Goal: Task Accomplishment & Management: Manage account settings

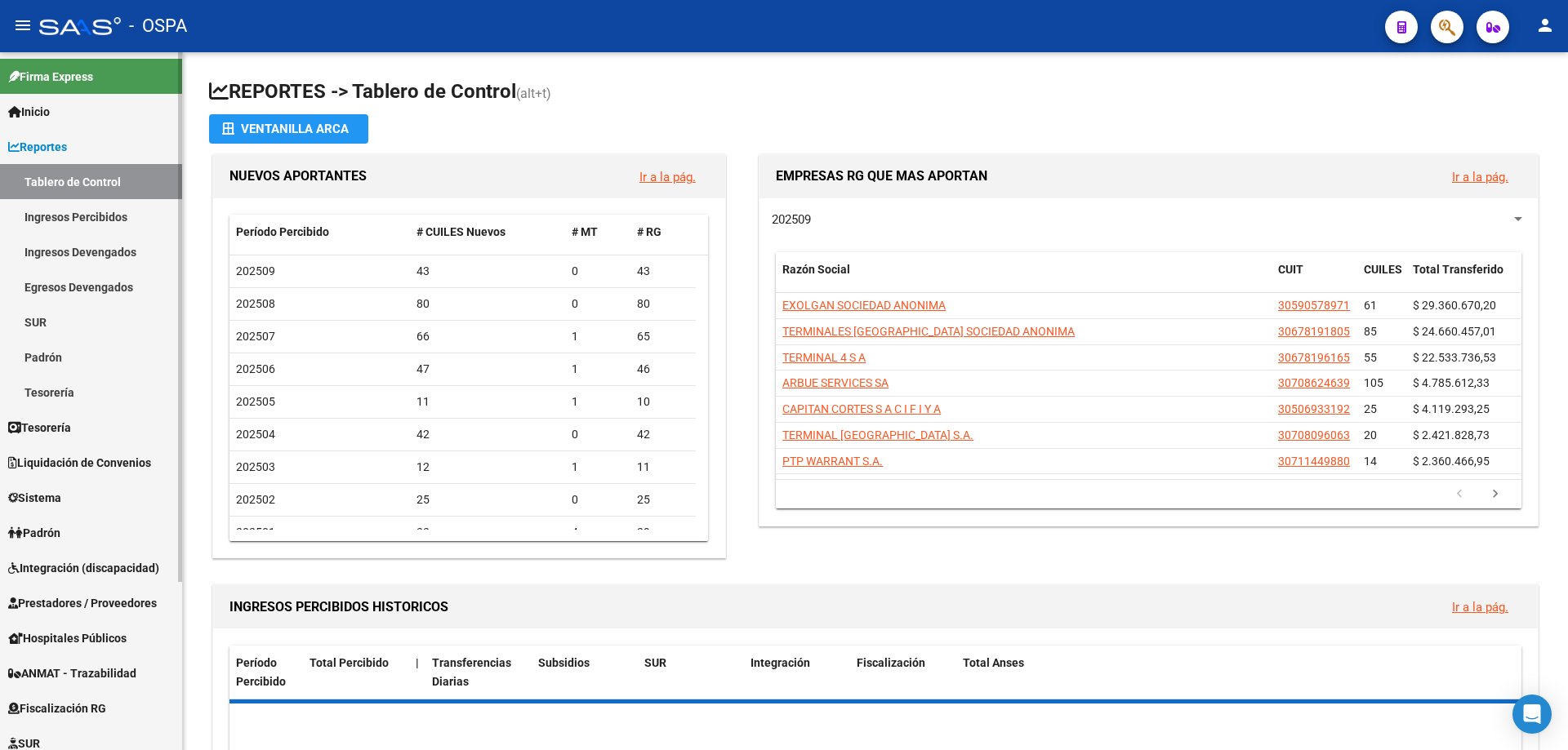
click at [35, 618] on link "Prestadores / Proveedores" at bounding box center [91, 603] width 182 height 35
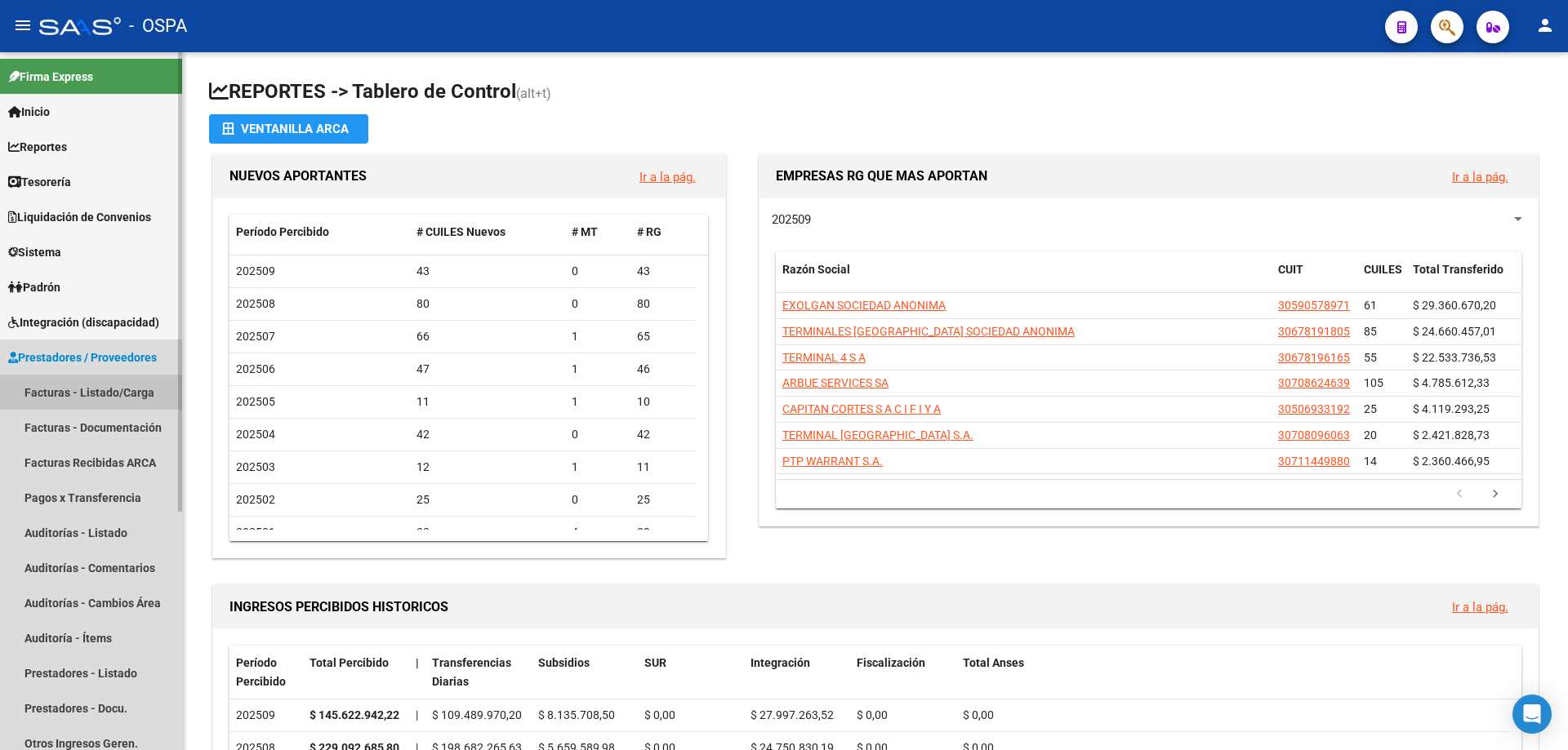
click at [47, 390] on link "Facturas - Listado/Carga" at bounding box center [91, 392] width 182 height 35
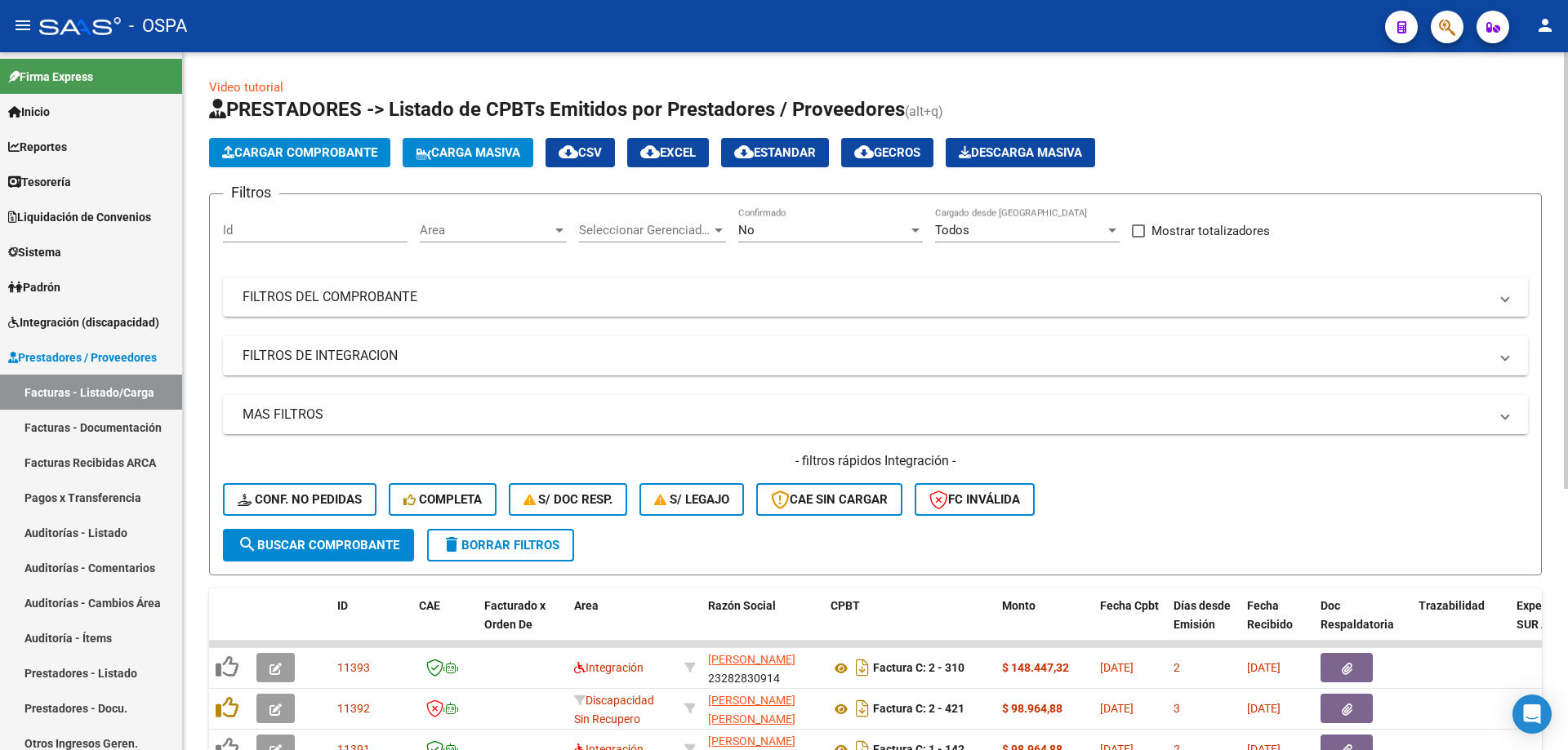
click at [511, 231] on span "Area" at bounding box center [486, 230] width 133 height 15
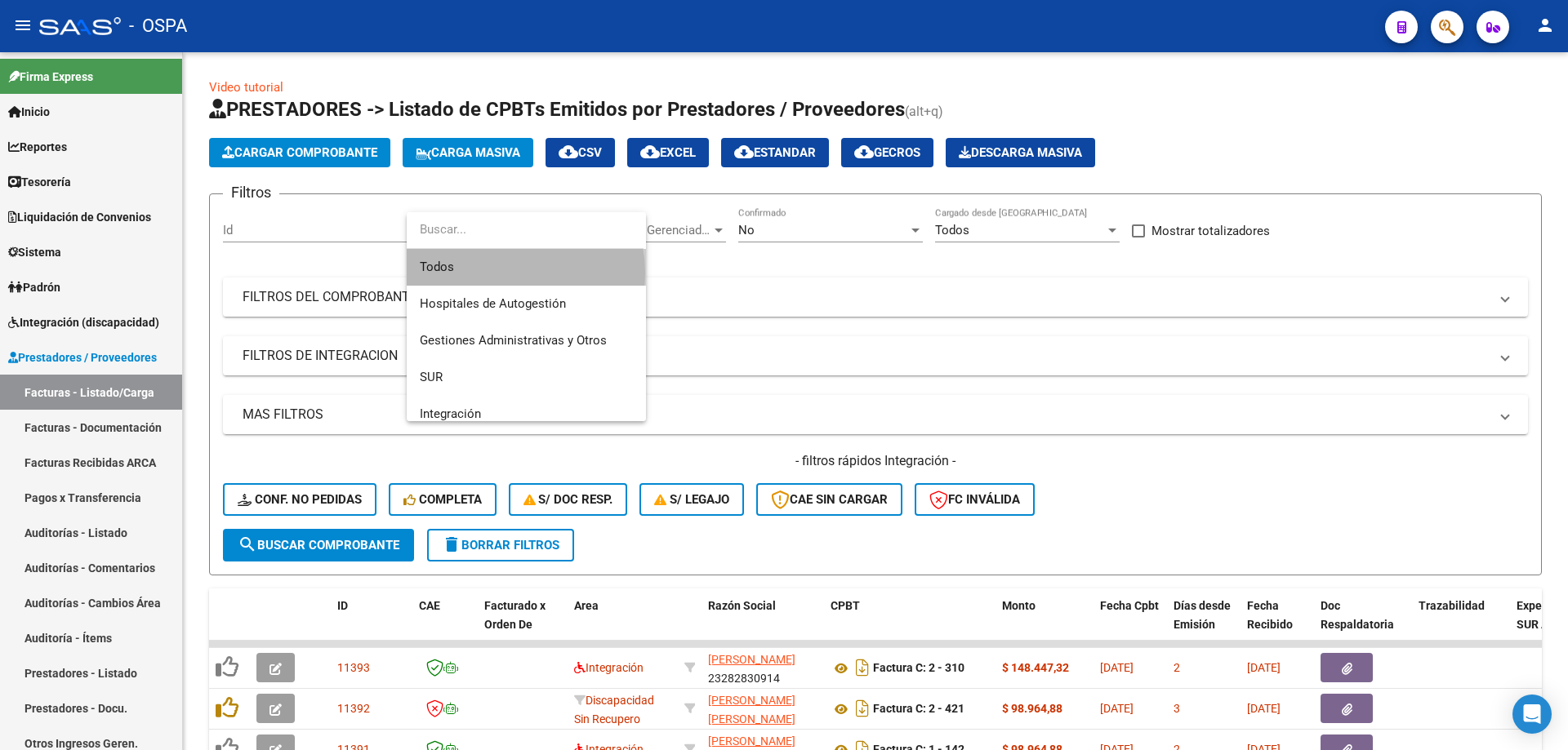
click at [493, 273] on span "Todos" at bounding box center [526, 267] width 213 height 36
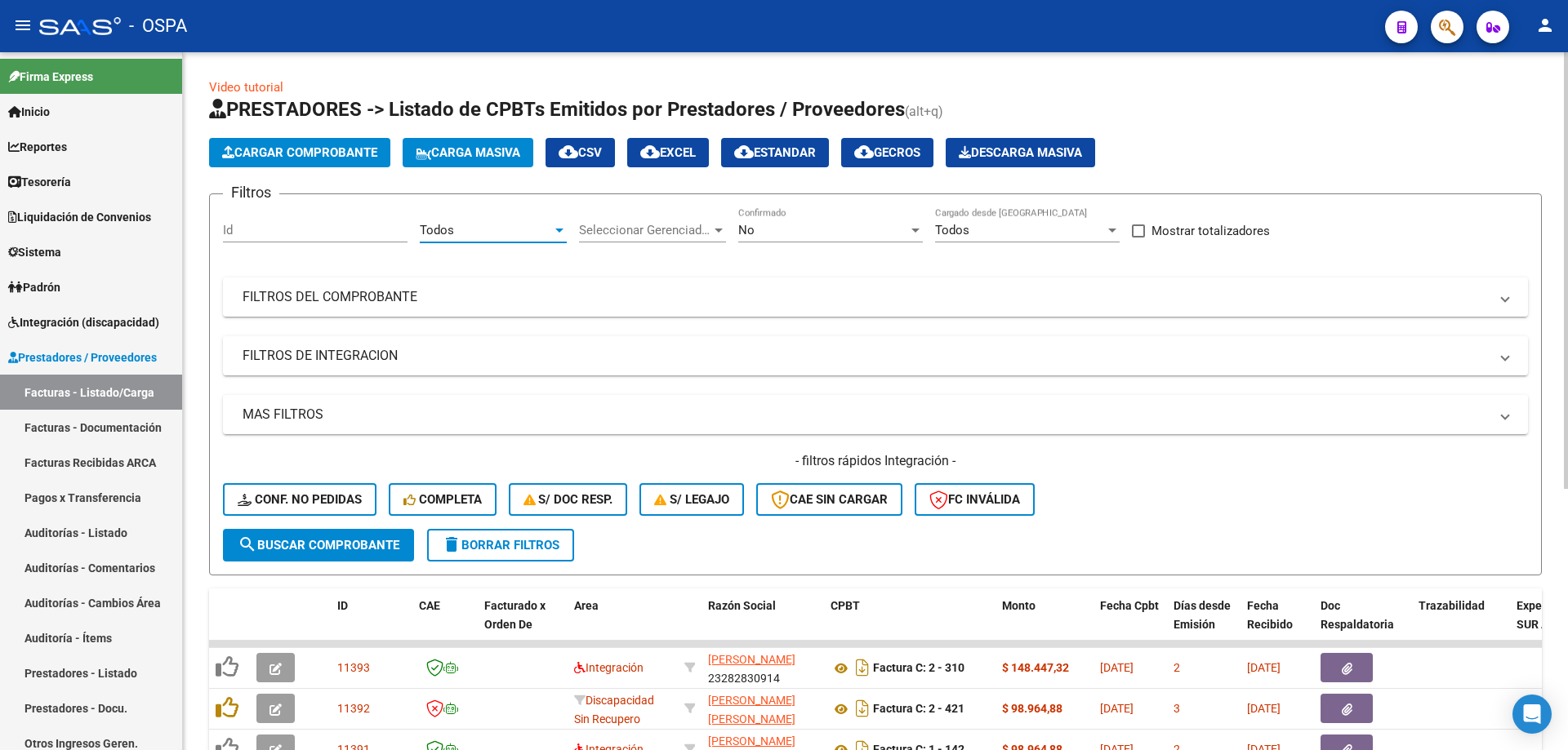
click at [621, 223] on span "Seleccionar Gerenciador" at bounding box center [645, 230] width 133 height 15
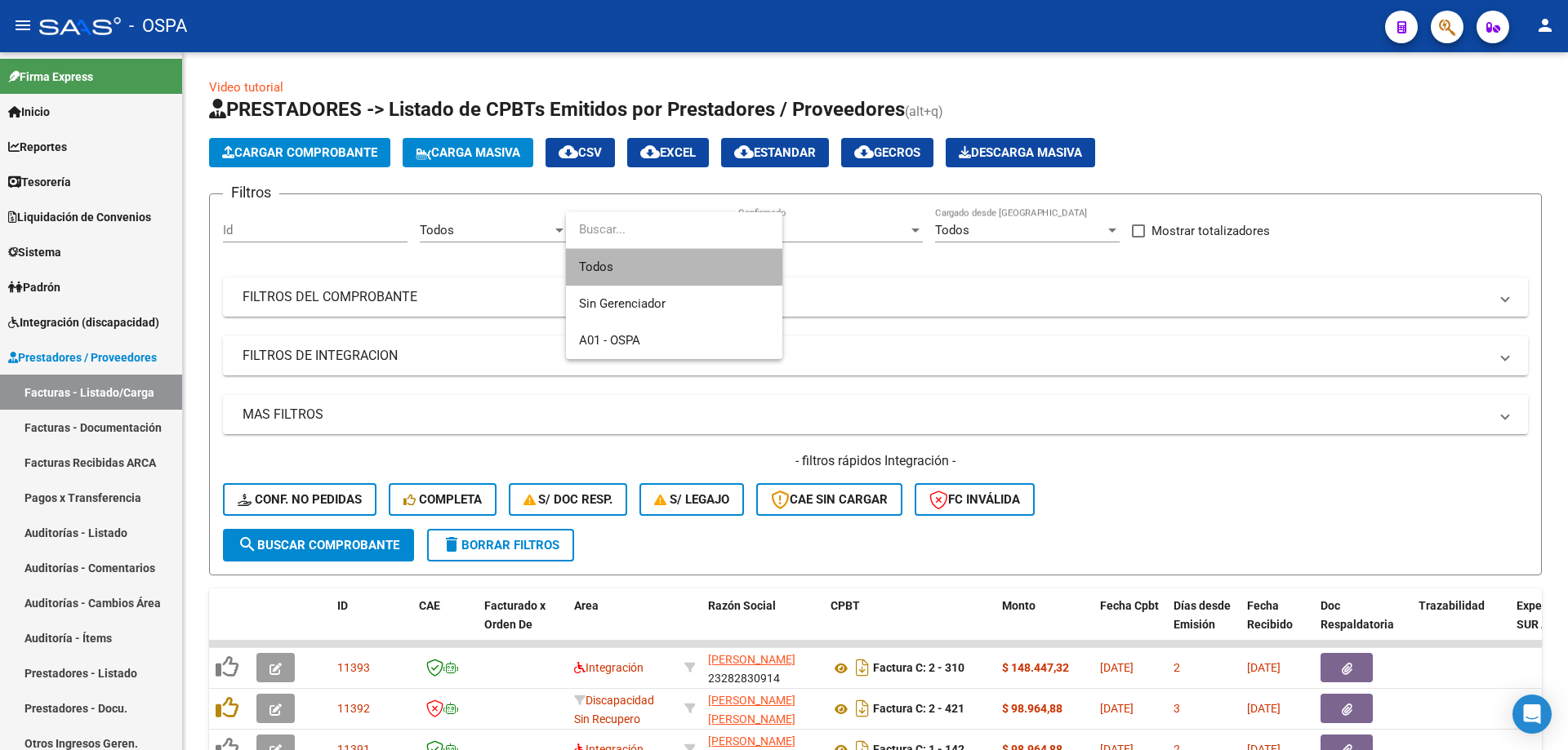
click at [636, 267] on span "Todos" at bounding box center [673, 267] width 190 height 36
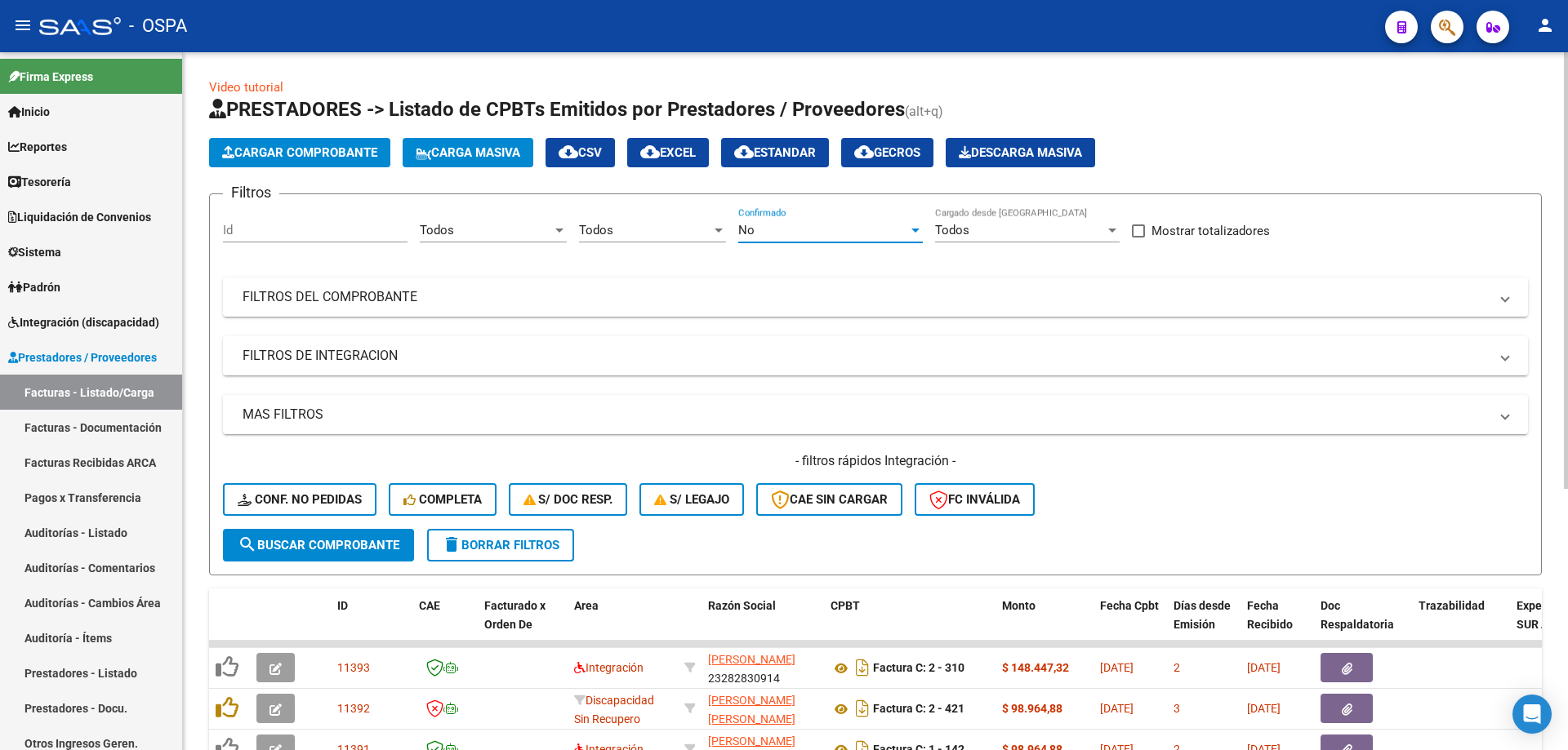
click at [839, 226] on div "No" at bounding box center [823, 230] width 170 height 15
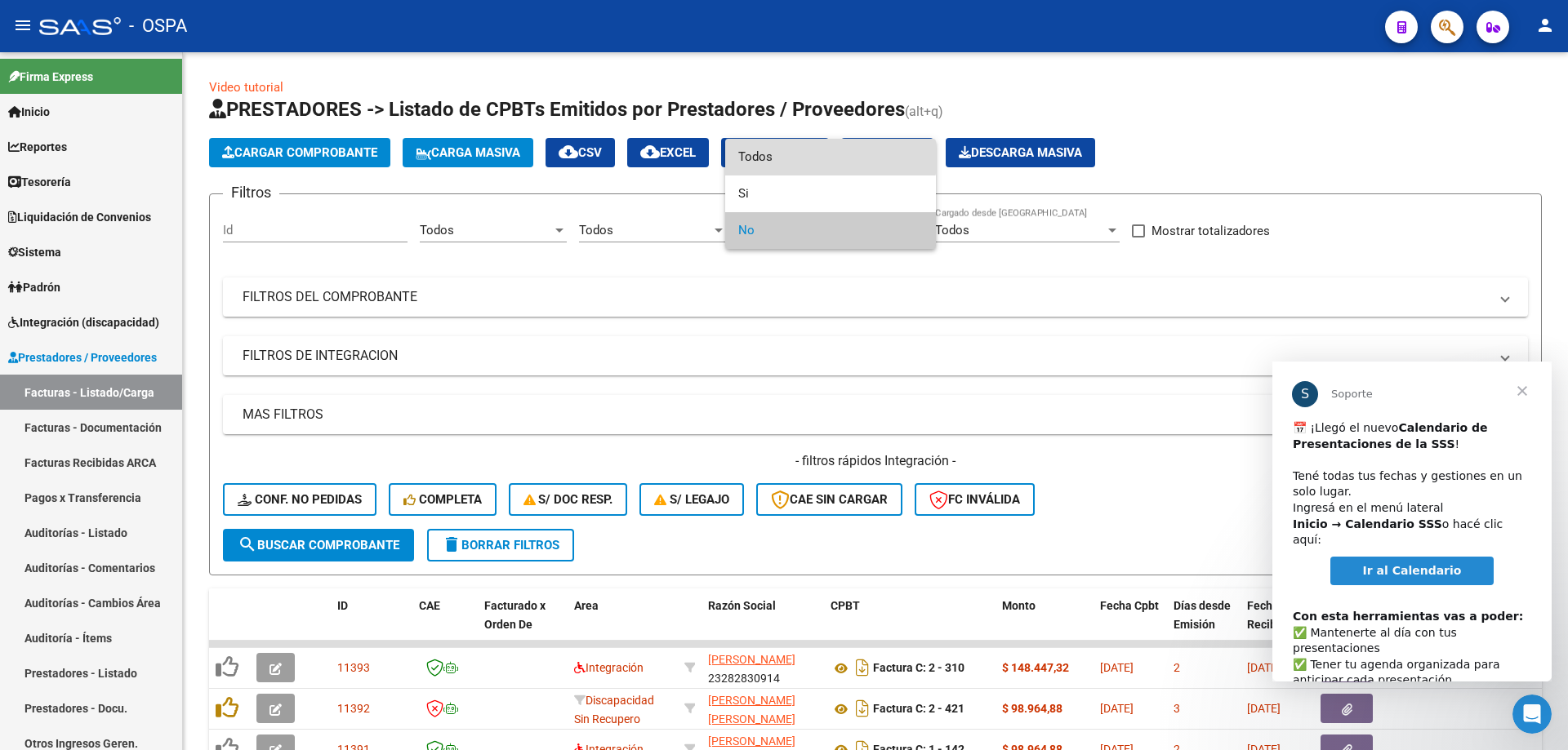
click at [829, 151] on span "Todos" at bounding box center [830, 157] width 184 height 36
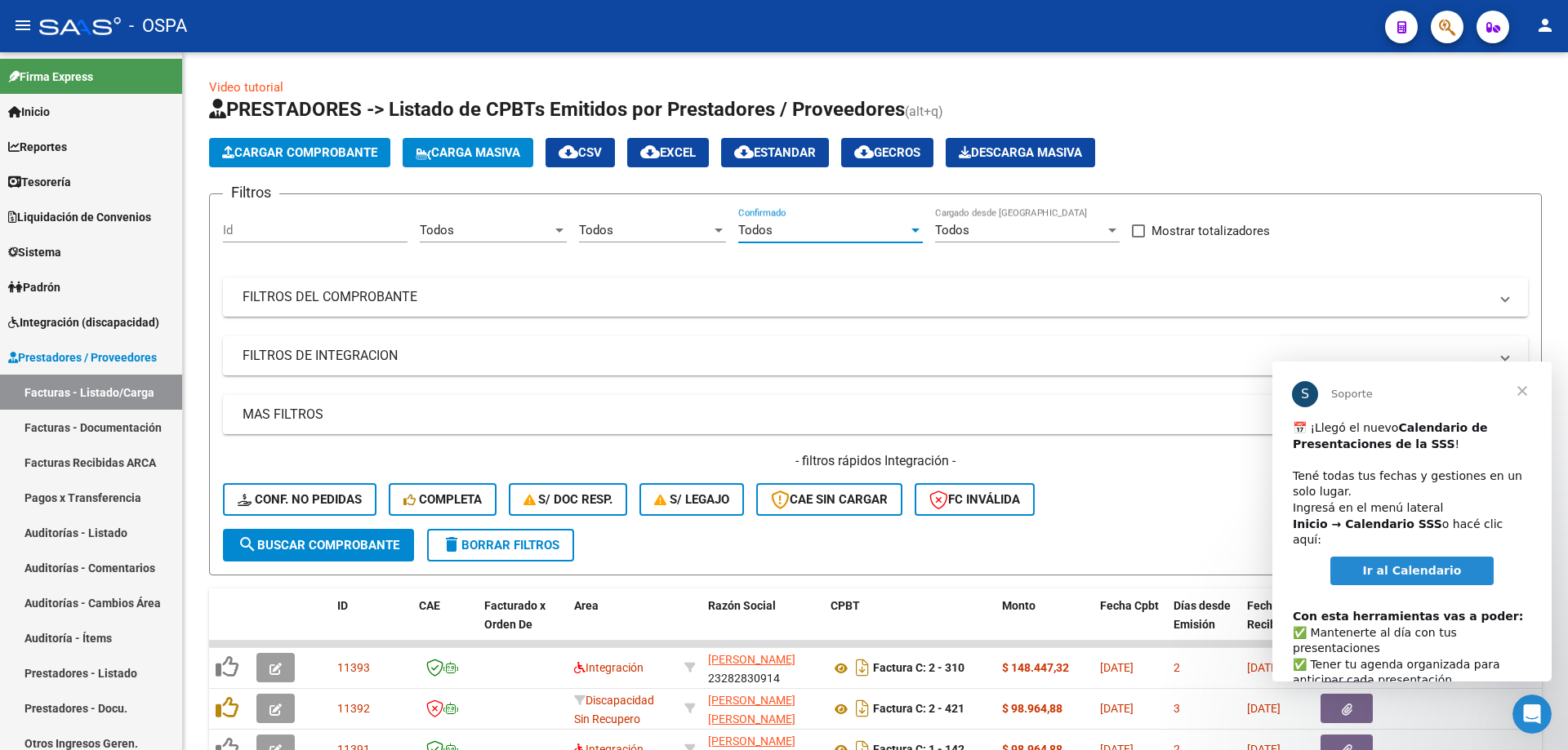
click at [1524, 392] on span "Cerrar" at bounding box center [1522, 390] width 59 height 59
